Goal: Download file/media

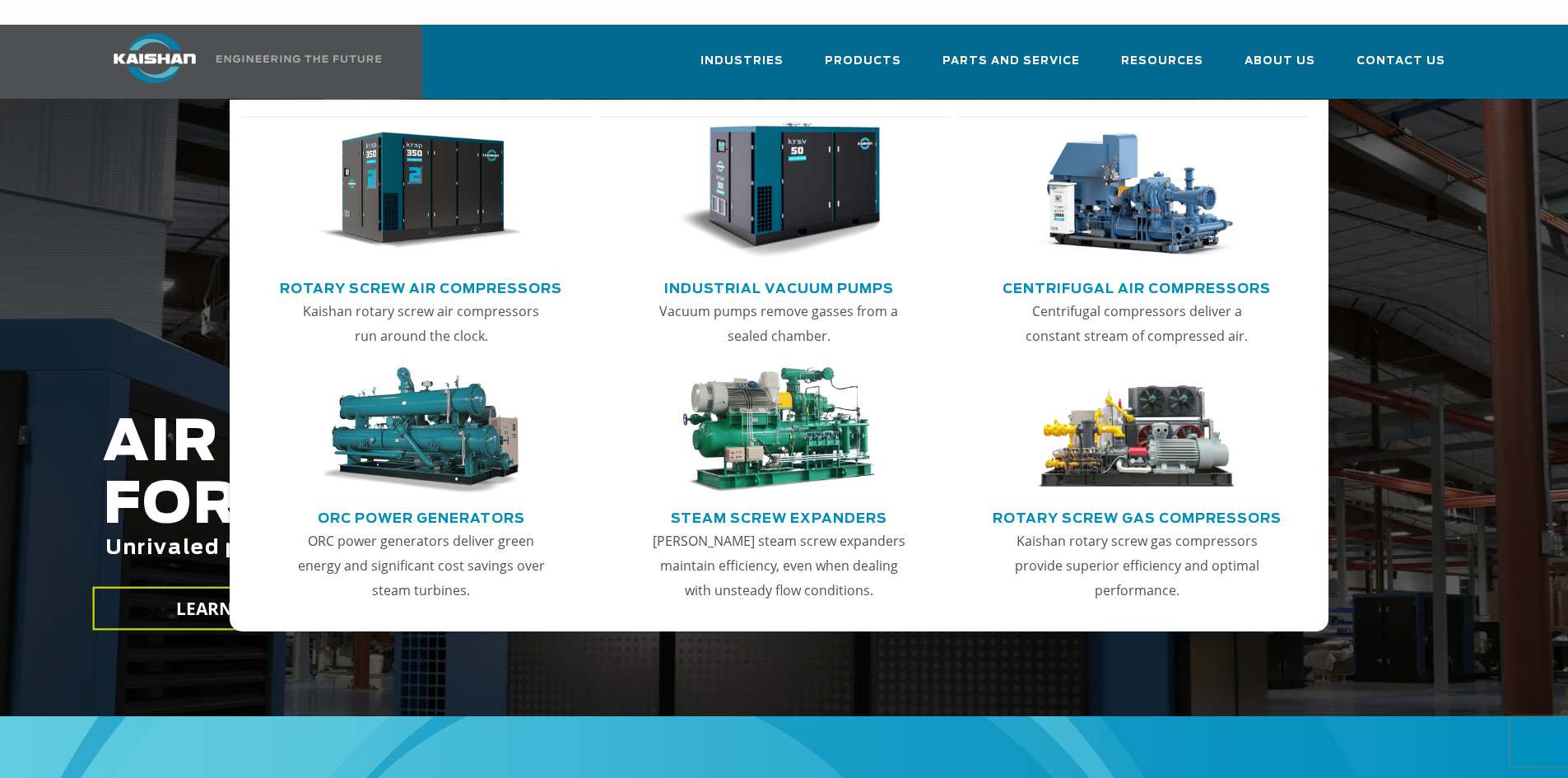
click at [400, 274] on link "Rotary Screw Air Compressors" at bounding box center [421, 286] width 282 height 25
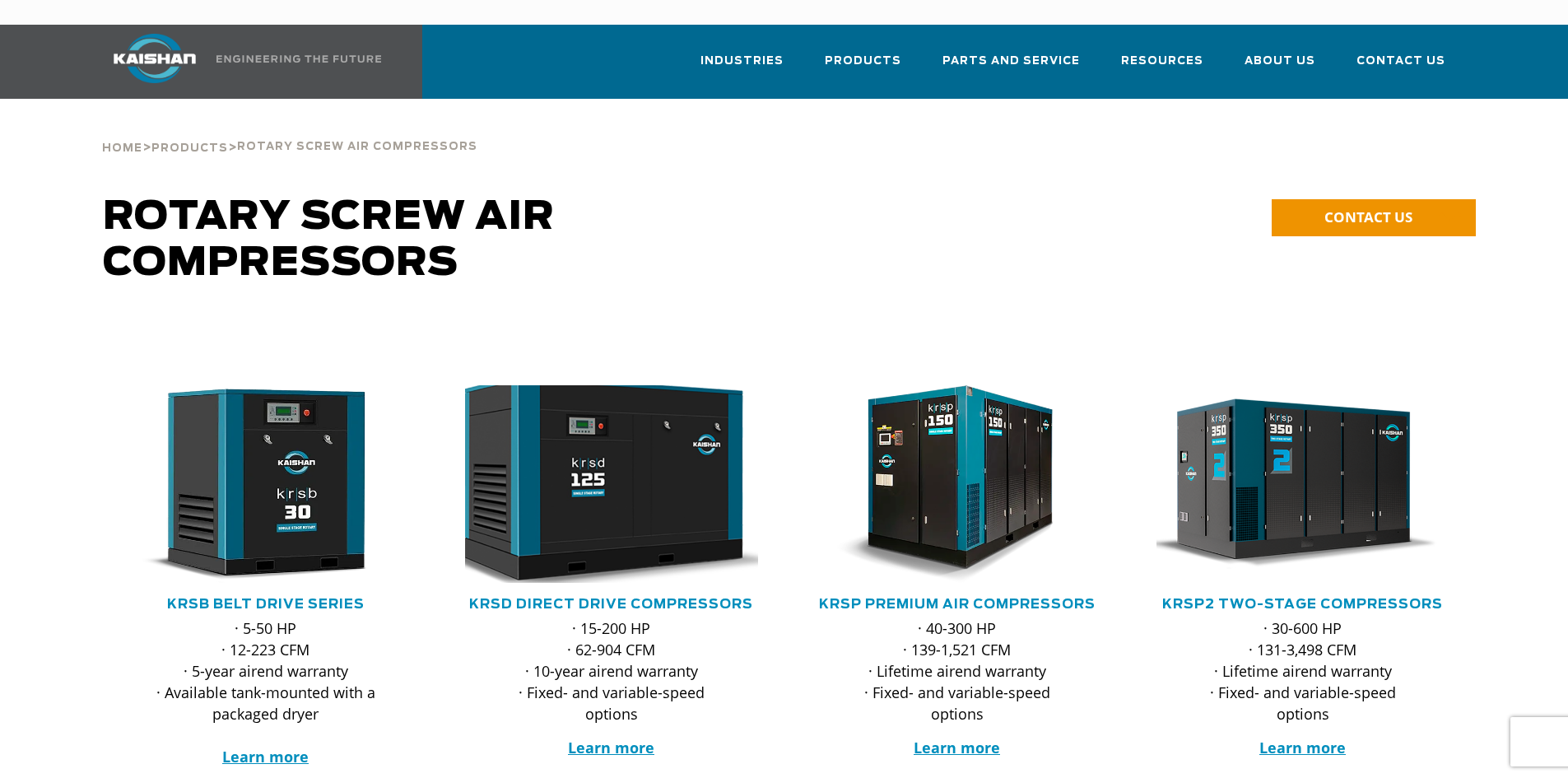
click at [638, 506] on img at bounding box center [599, 485] width 323 height 218
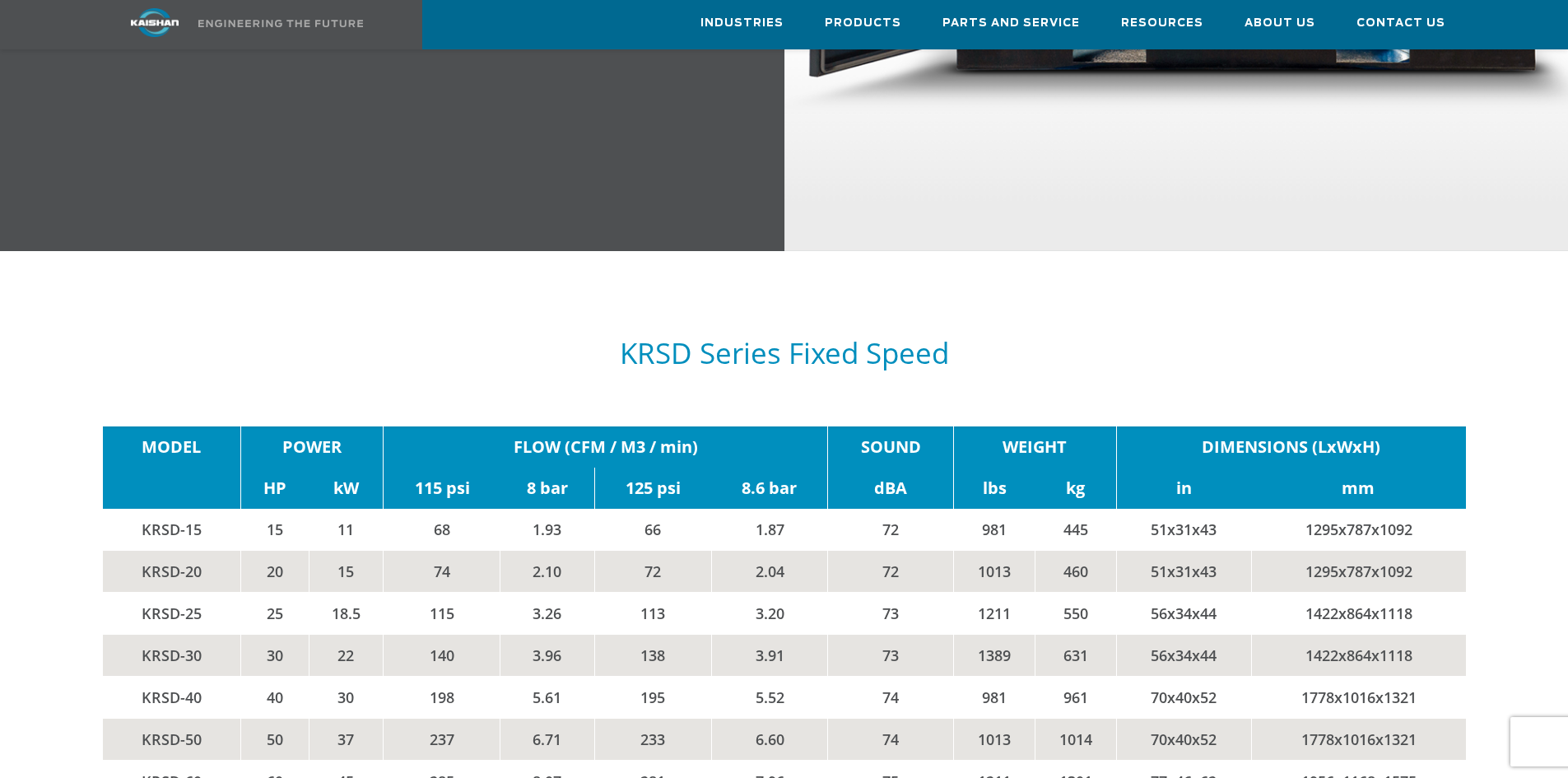
scroll to position [2469, 0]
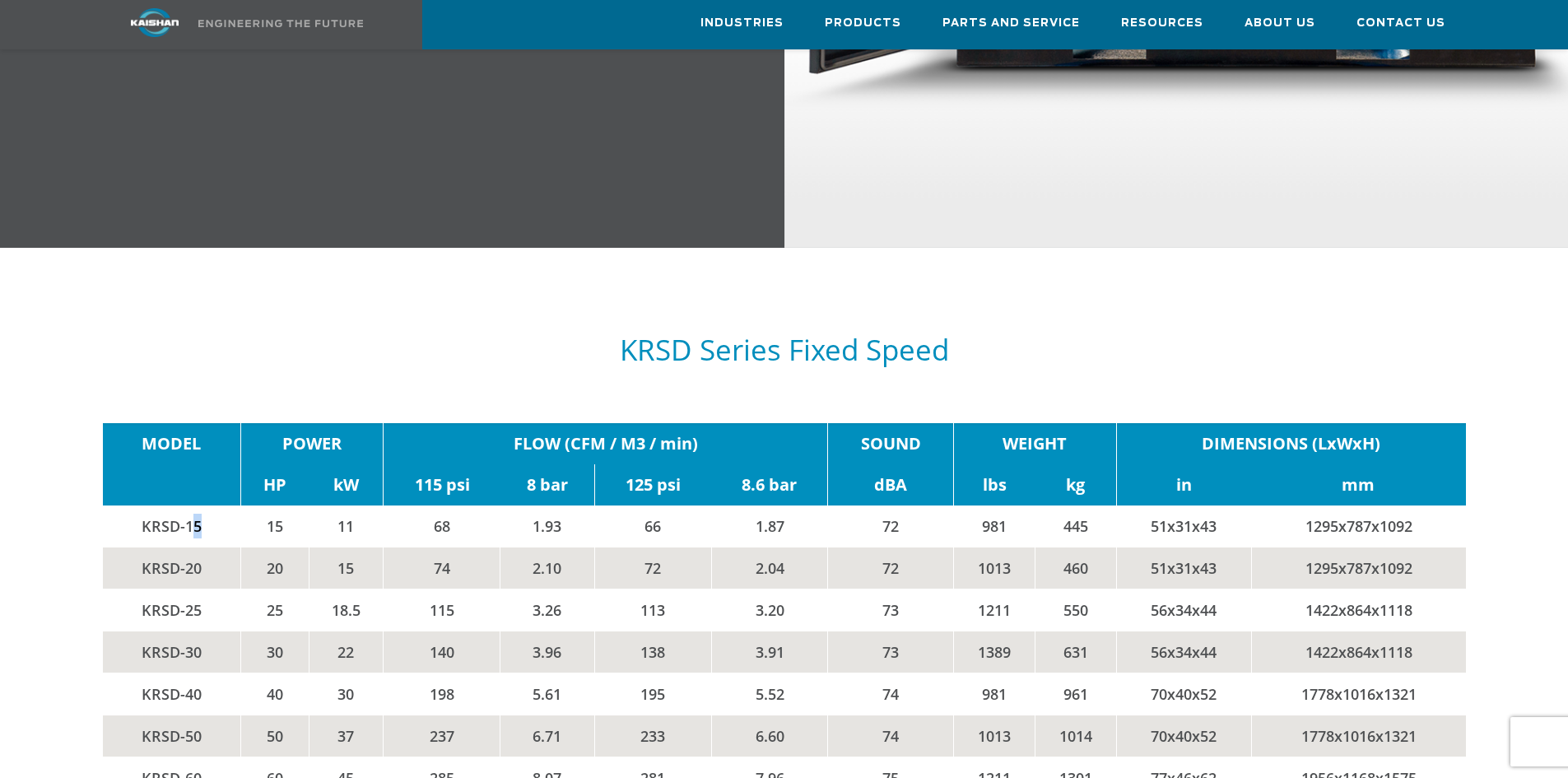
drag, startPoint x: 188, startPoint y: 497, endPoint x: 217, endPoint y: 496, distance: 29.0
click at [217, 506] on td "KRSD-15" at bounding box center [172, 526] width 139 height 42
click at [203, 507] on td "KRSD-15" at bounding box center [172, 526] width 139 height 42
click at [249, 506] on td "15" at bounding box center [275, 526] width 68 height 42
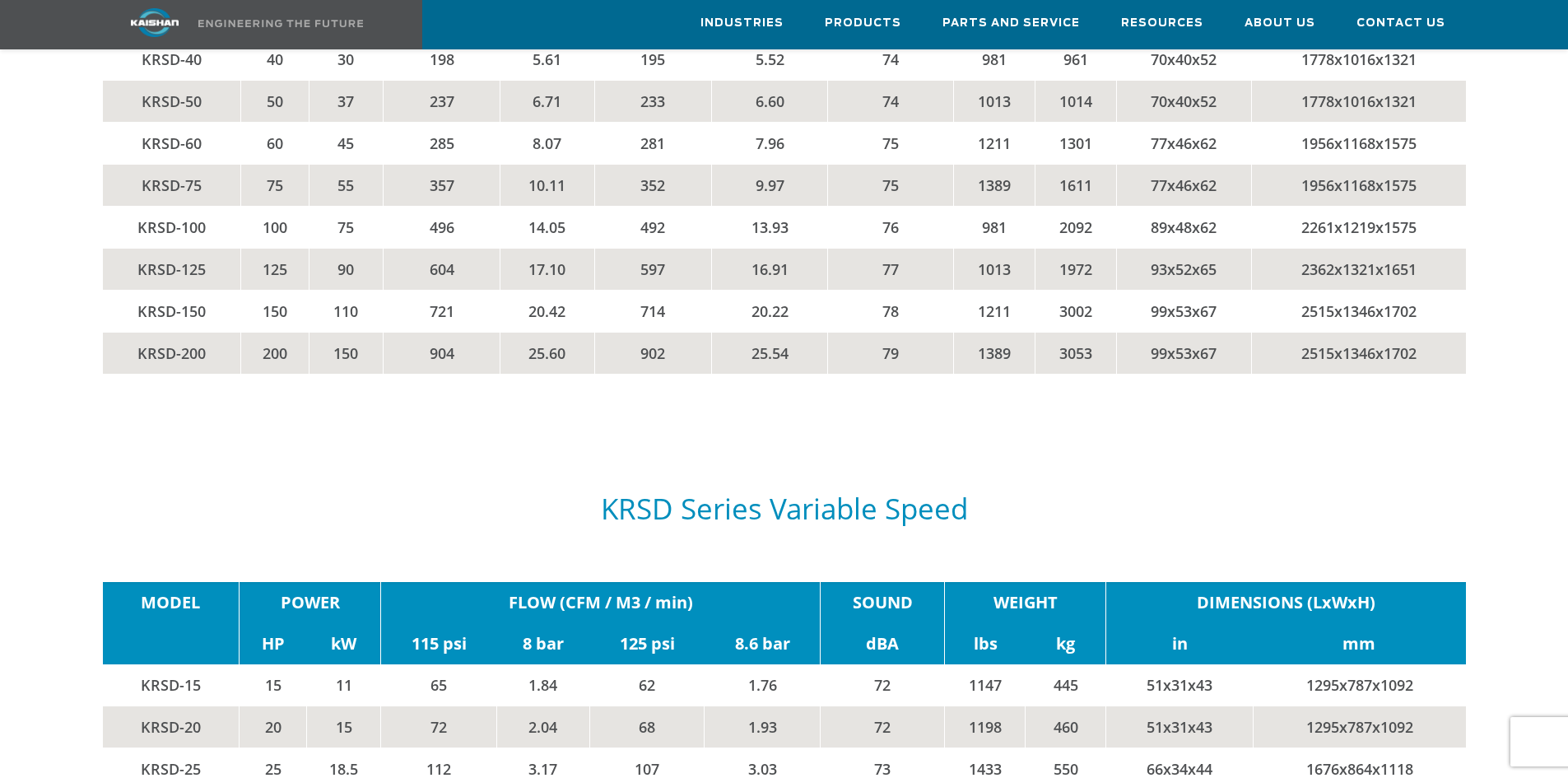
scroll to position [372, 0]
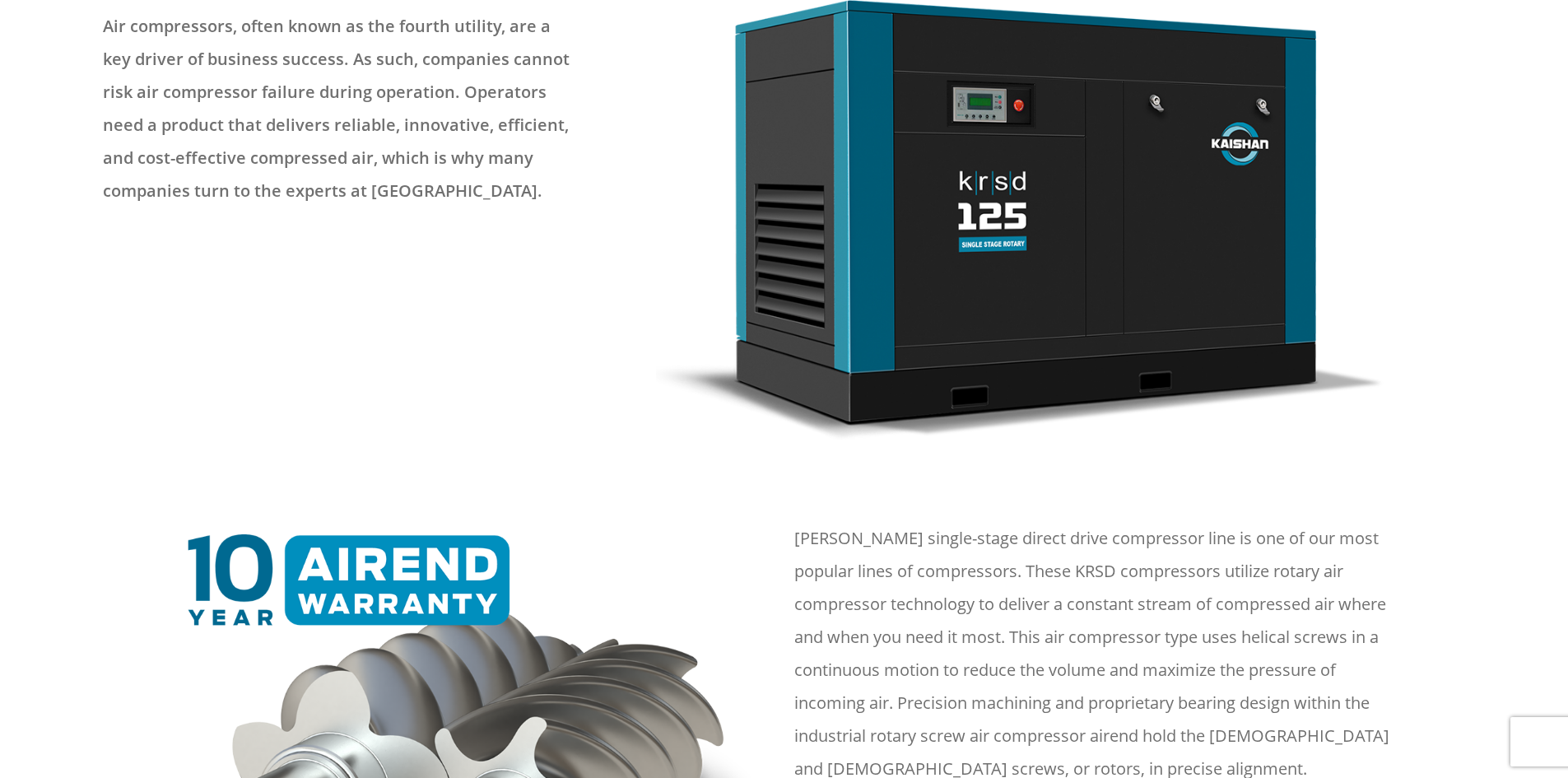
drag, startPoint x: 41, startPoint y: 531, endPoint x: 57, endPoint y: 252, distance: 279.5
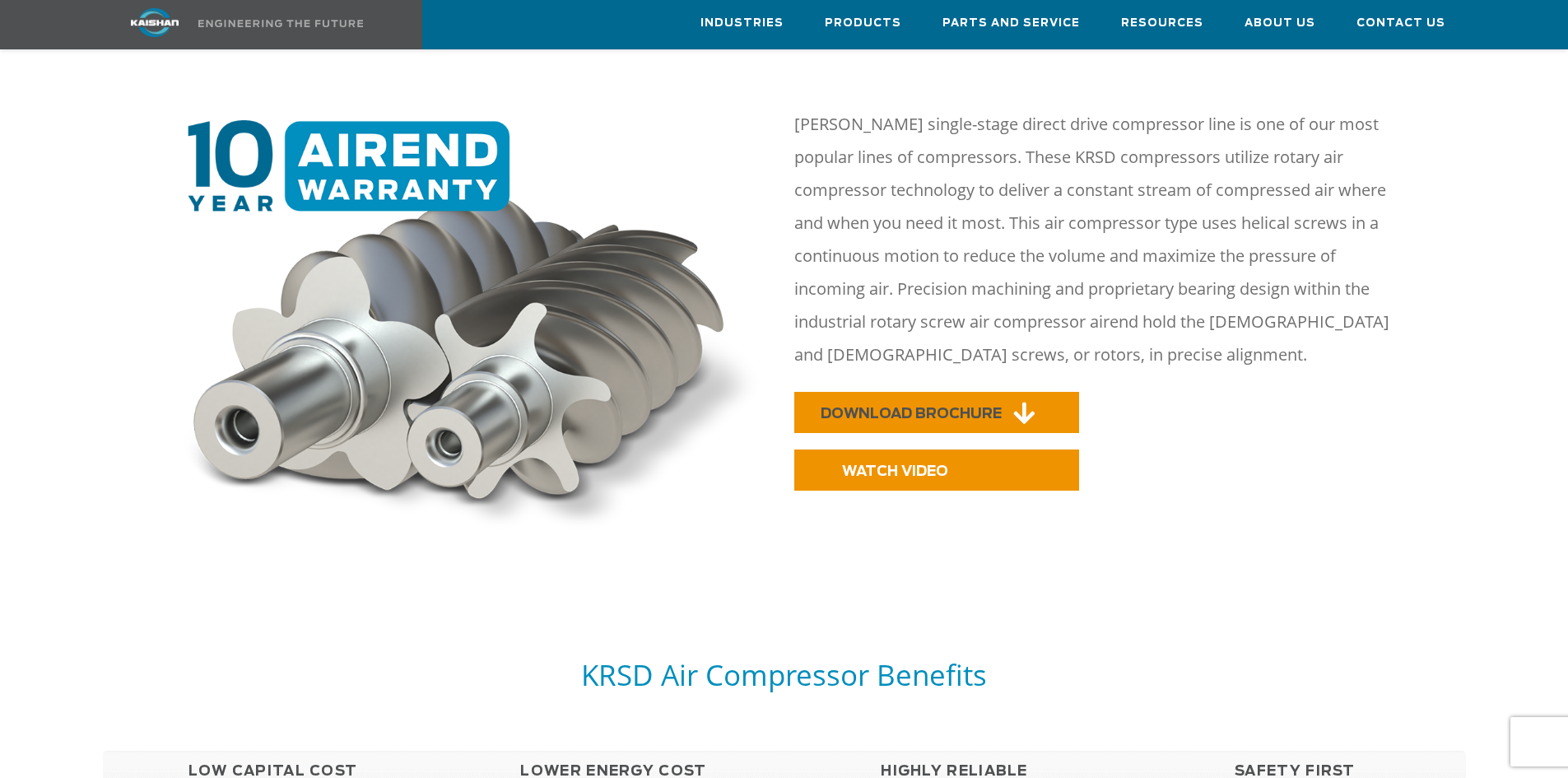
scroll to position [785, 0]
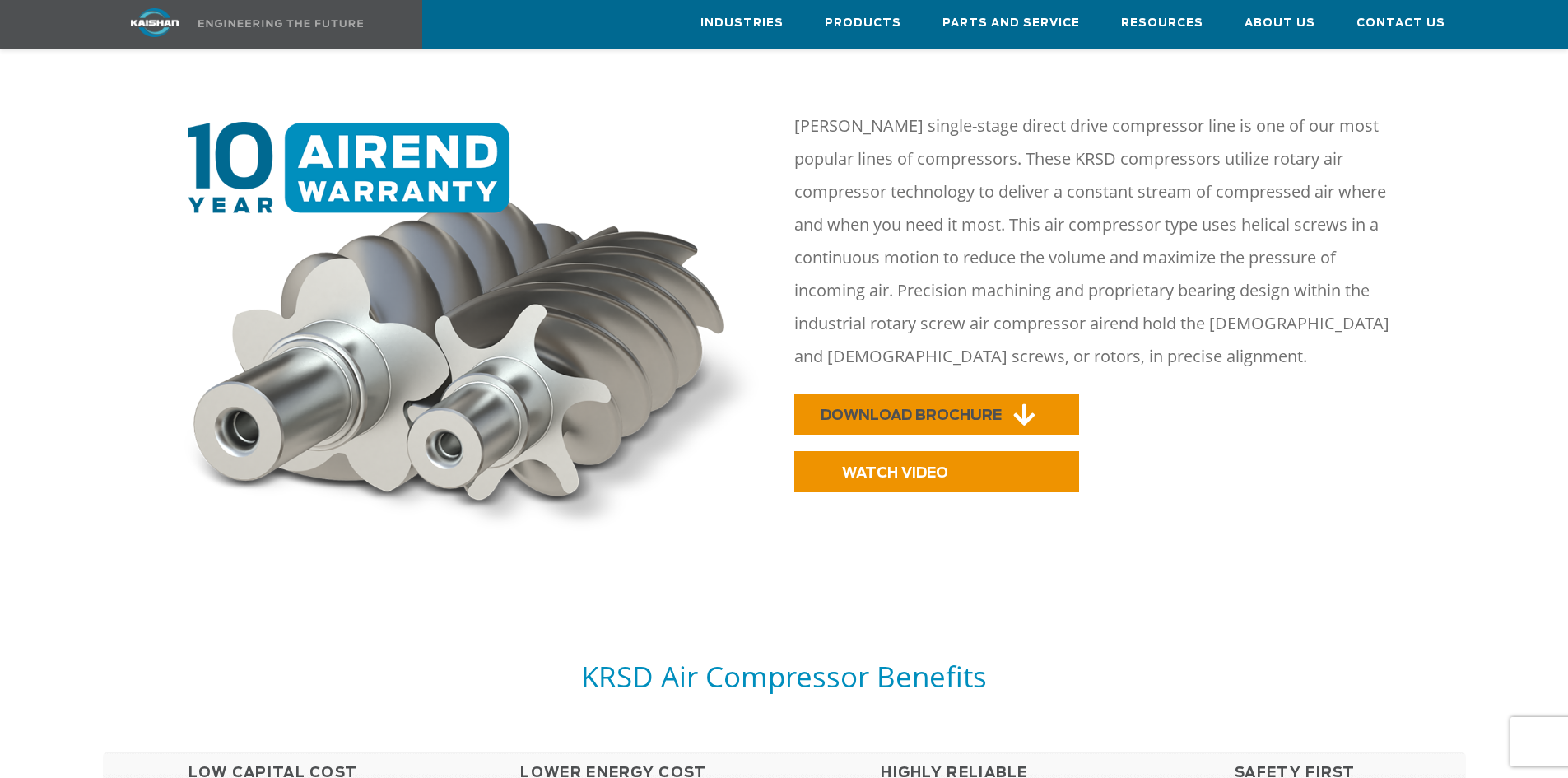
click at [895, 408] on span "DOWNLOAD BROCHURE" at bounding box center [911, 415] width 181 height 14
